Goal: Information Seeking & Learning: Learn about a topic

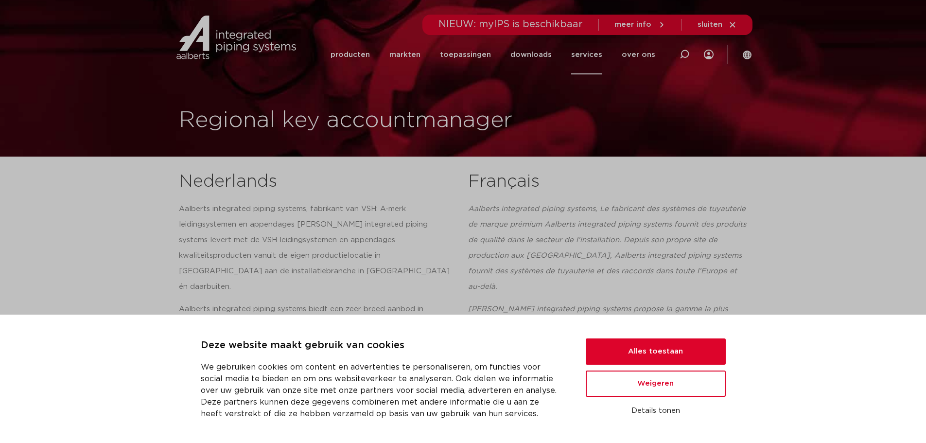
click at [594, 54] on link "services" at bounding box center [586, 54] width 31 height 39
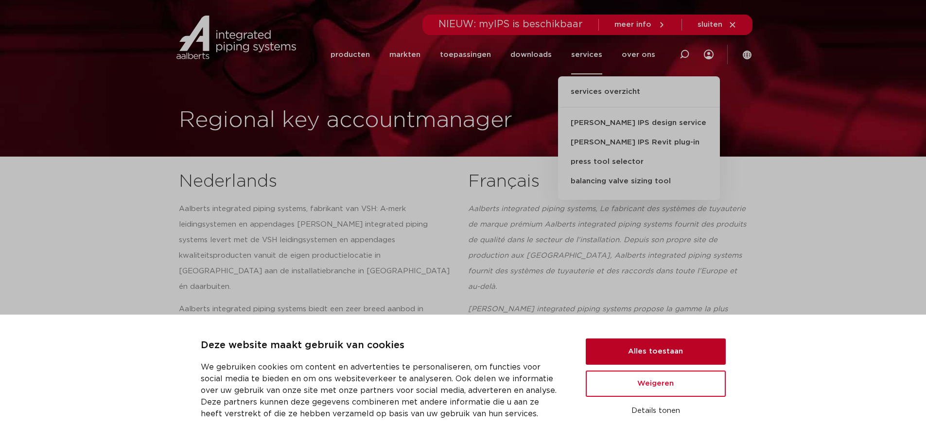
click at [657, 348] on button "Alles toestaan" at bounding box center [656, 351] width 140 height 26
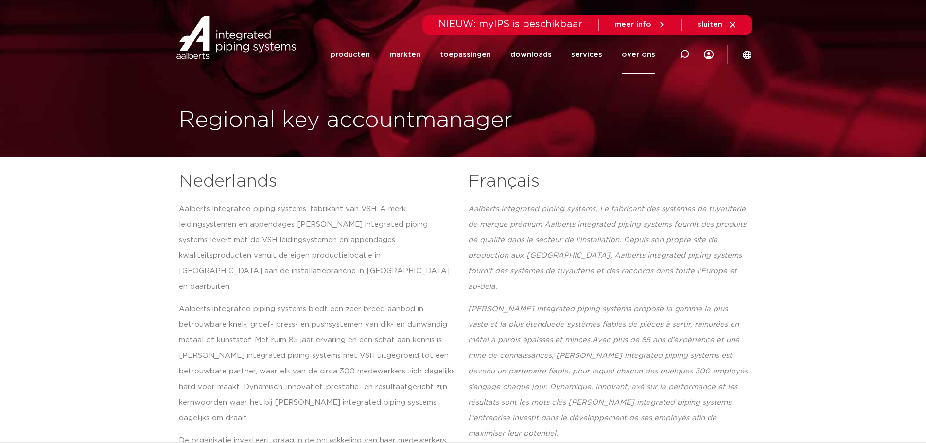
click at [648, 55] on link "over ons" at bounding box center [639, 54] width 34 height 39
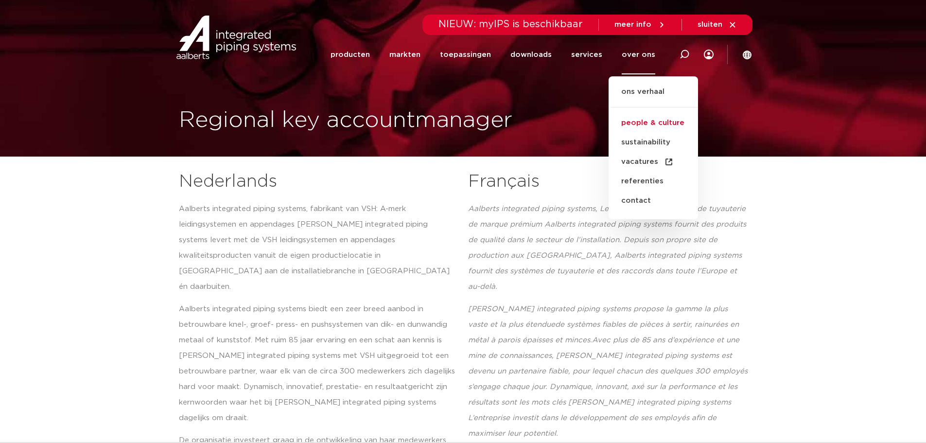
click at [654, 123] on link "people & culture" at bounding box center [653, 122] width 89 height 19
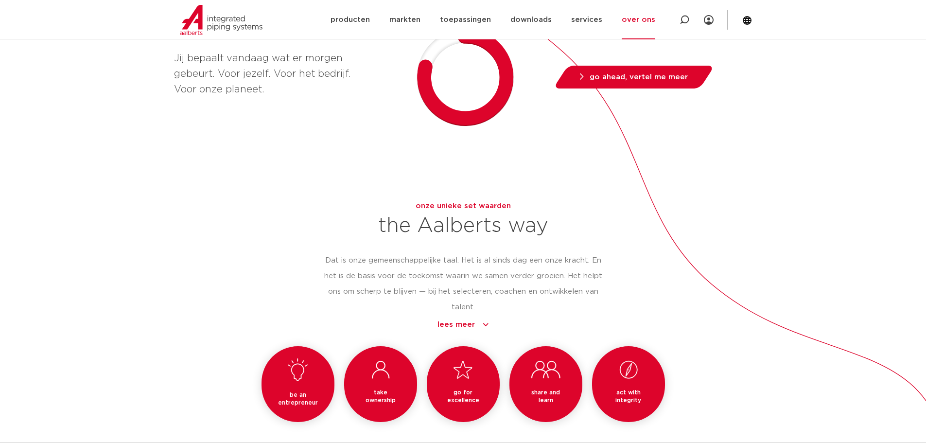
scroll to position [778, 0]
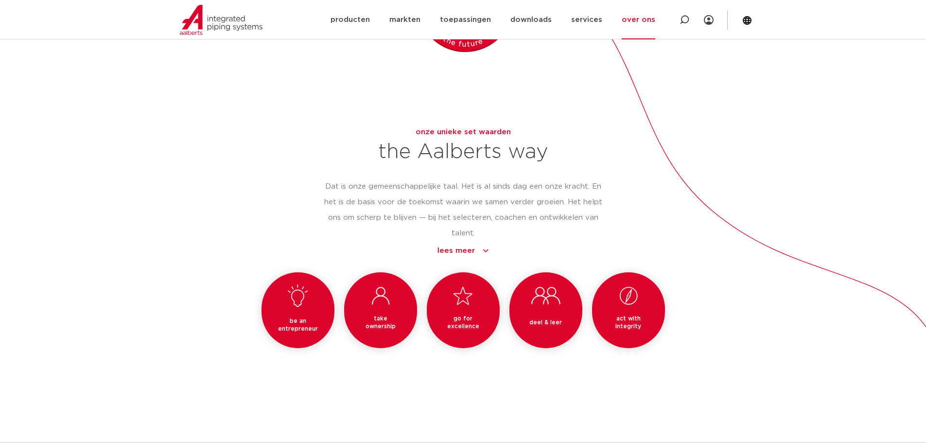
click at [545, 304] on icon at bounding box center [546, 295] width 30 height 18
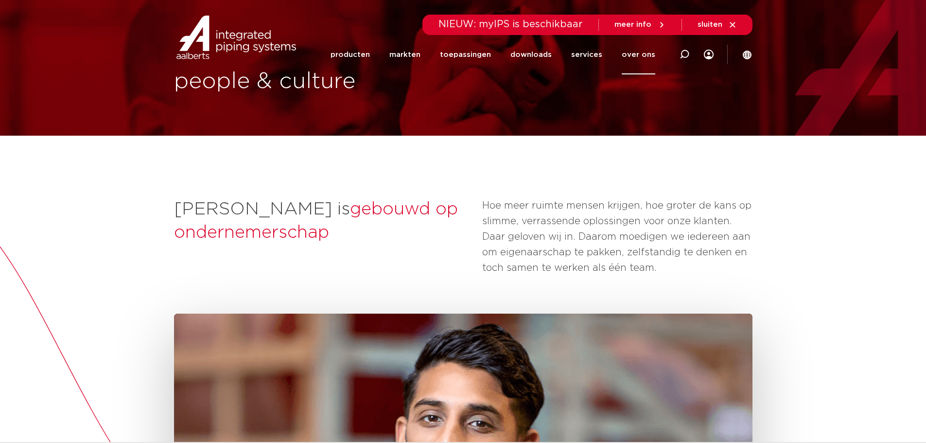
scroll to position [0, 0]
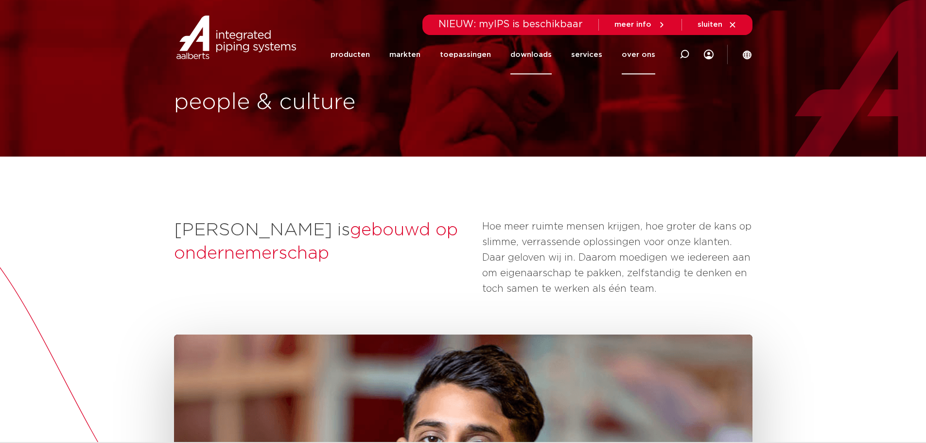
click at [540, 55] on link "downloads" at bounding box center [531, 54] width 41 height 39
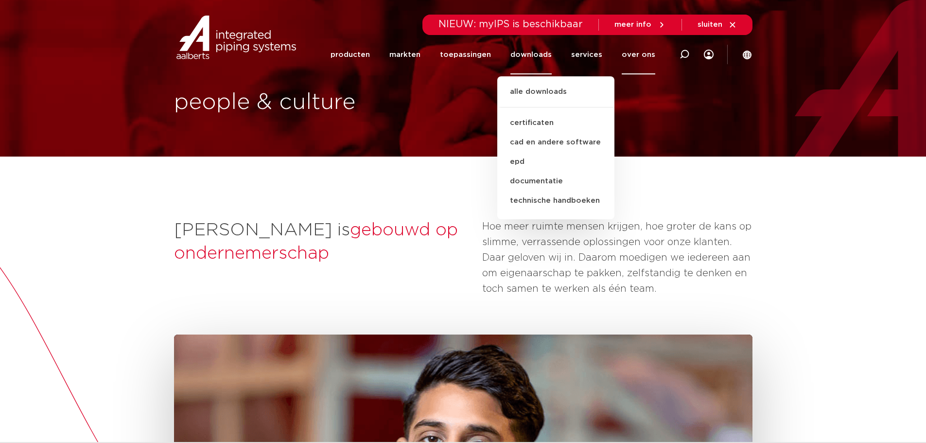
click at [639, 23] on span "meer info" at bounding box center [633, 24] width 37 height 7
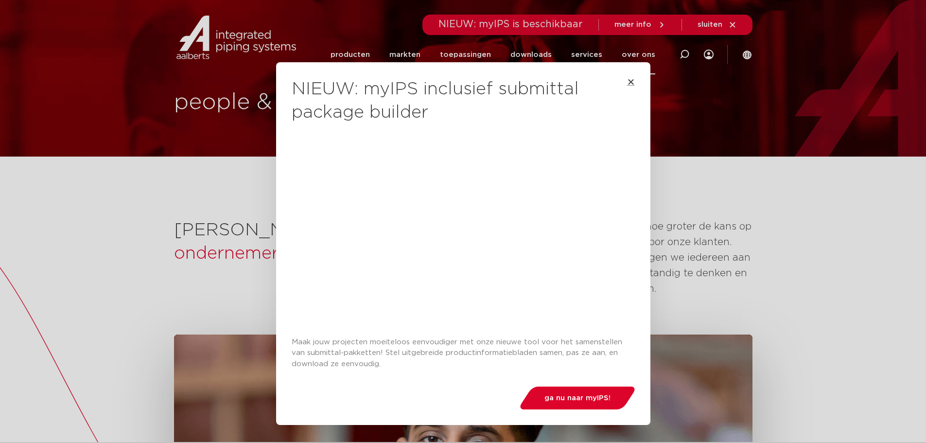
click at [630, 84] on icon "Close" at bounding box center [631, 82] width 8 height 8
